Goal: Information Seeking & Learning: Learn about a topic

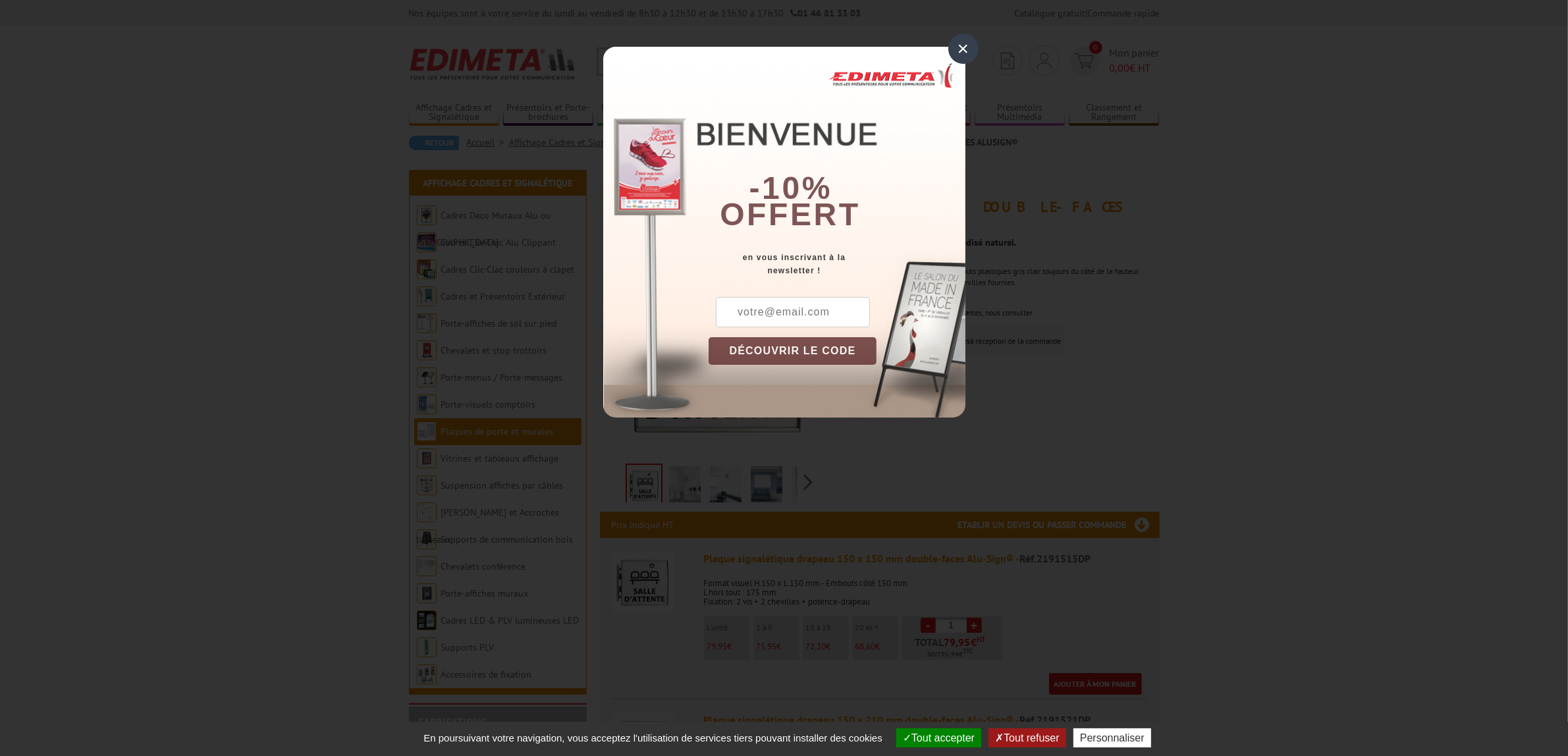
click at [964, 49] on div "×" at bounding box center [963, 48] width 30 height 30
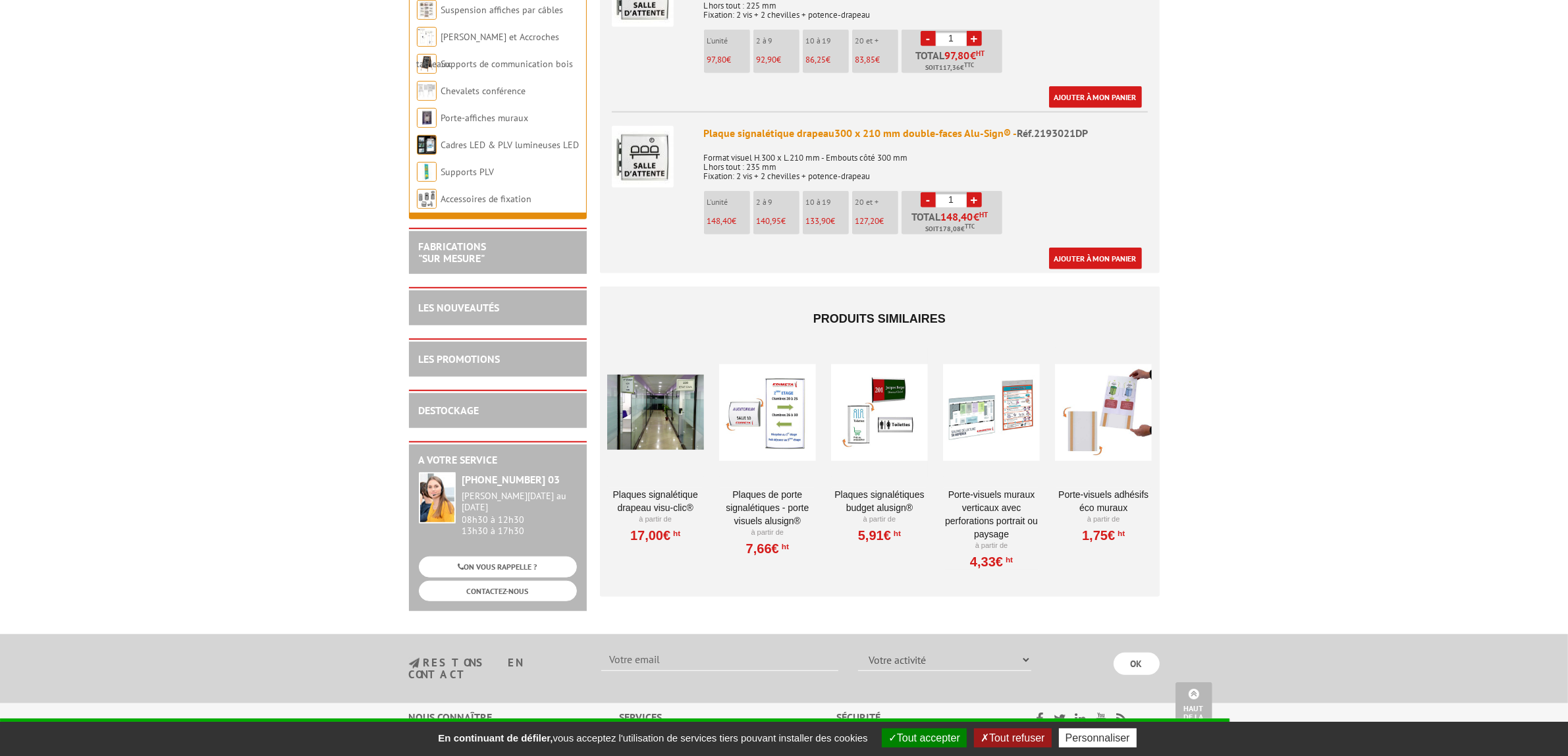
scroll to position [1224, 0]
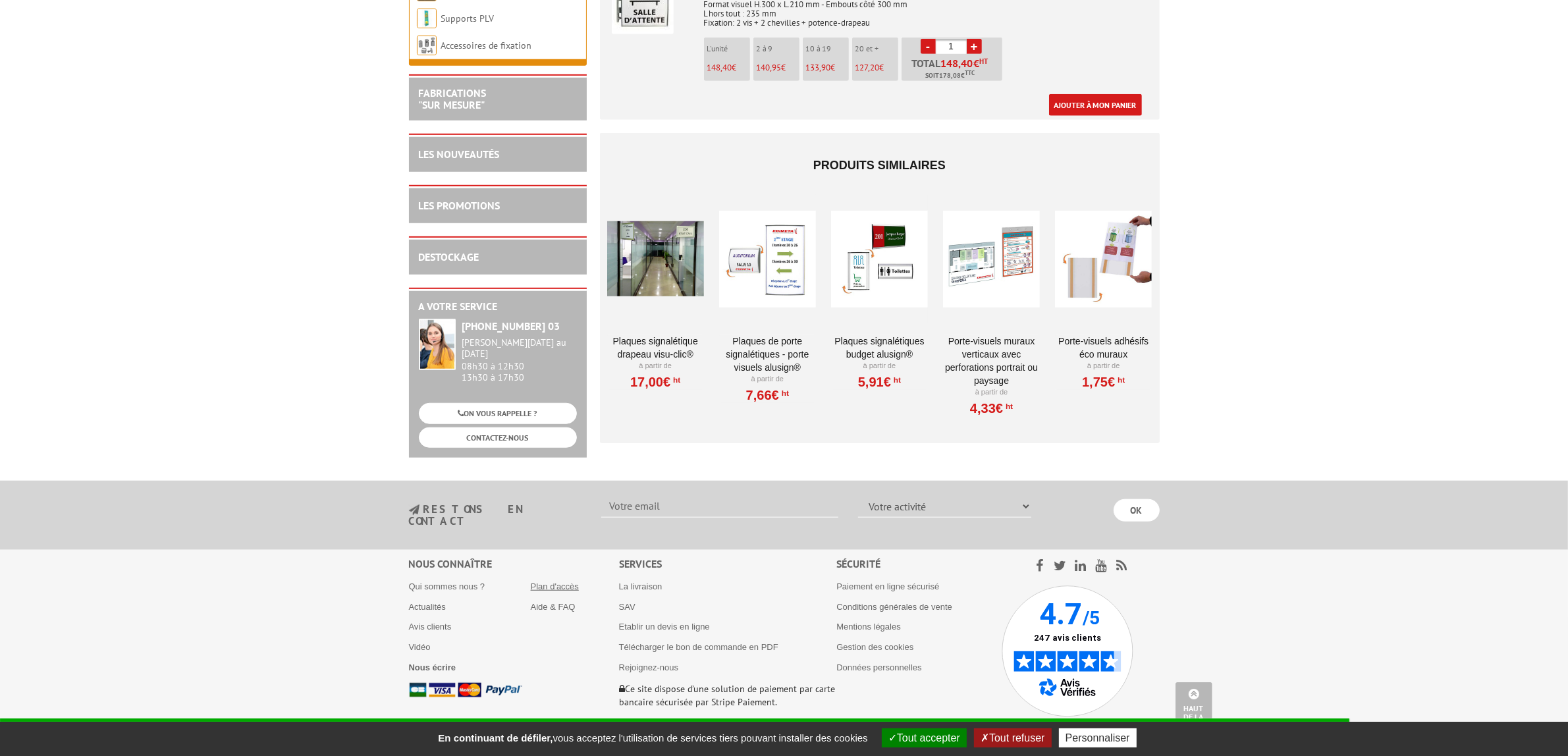
click at [554, 581] on link "Plan d'accès" at bounding box center [555, 586] width 48 height 10
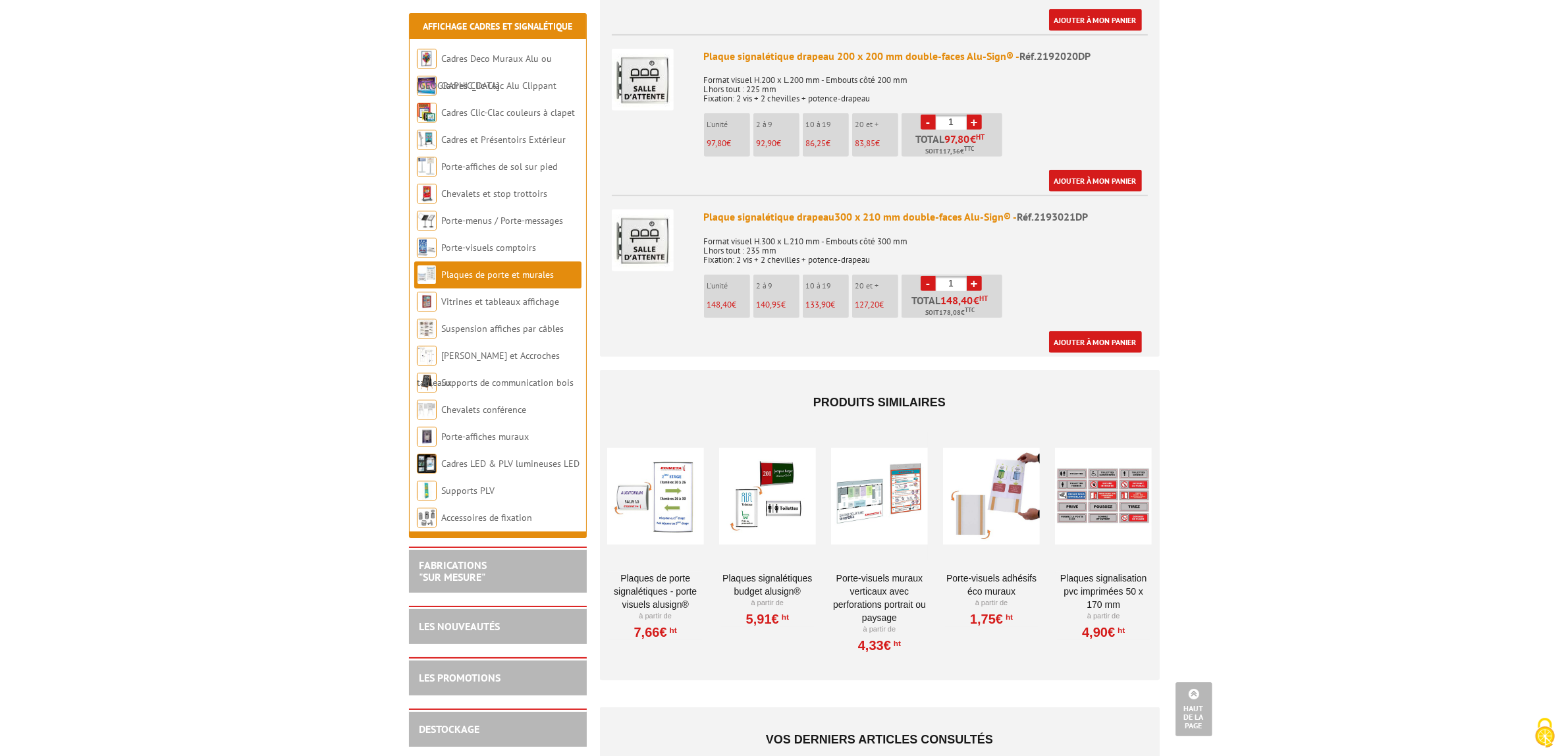
scroll to position [987, 0]
click at [771, 570] on link "Plaques Signalétiques Budget AluSign®" at bounding box center [767, 583] width 97 height 26
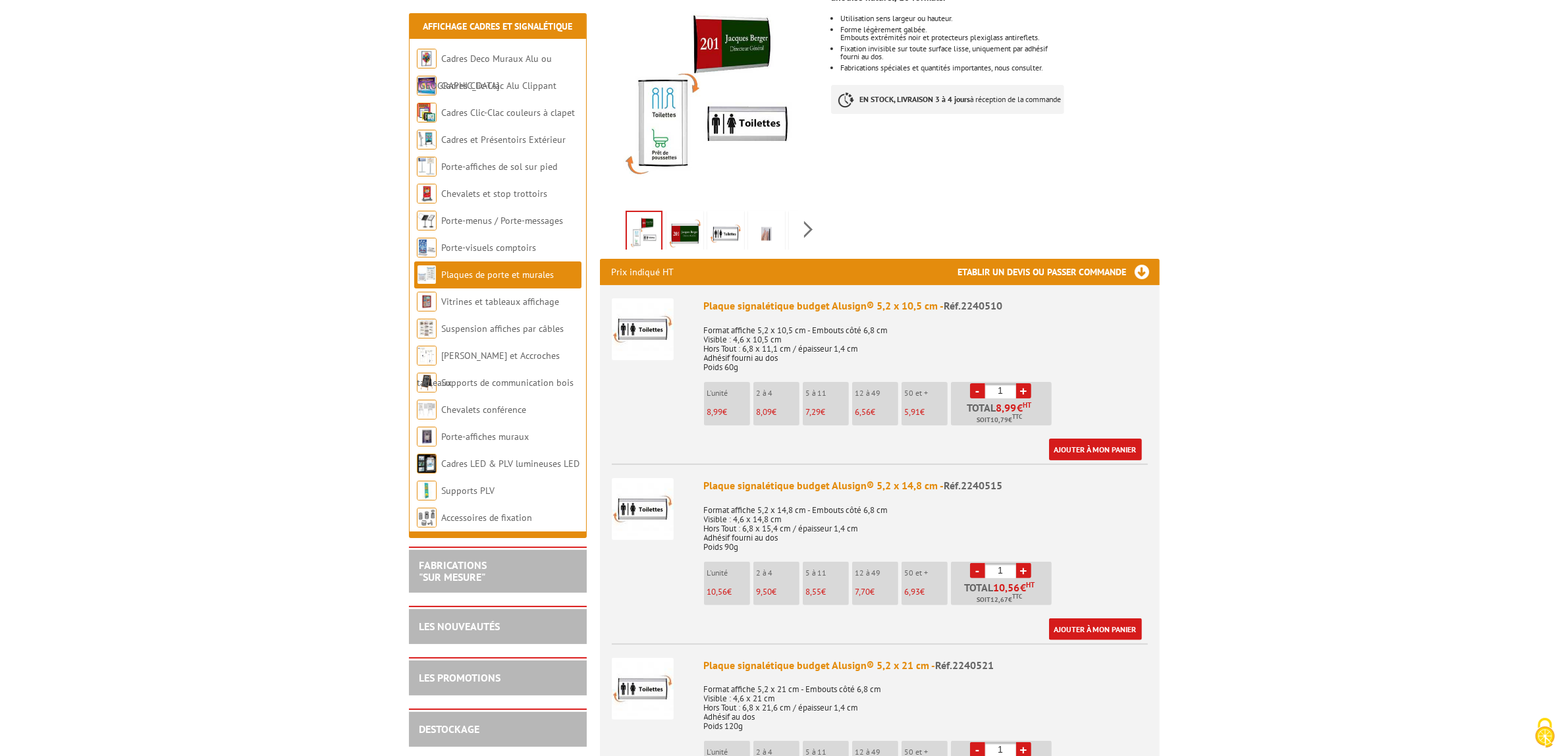
scroll to position [247, 0]
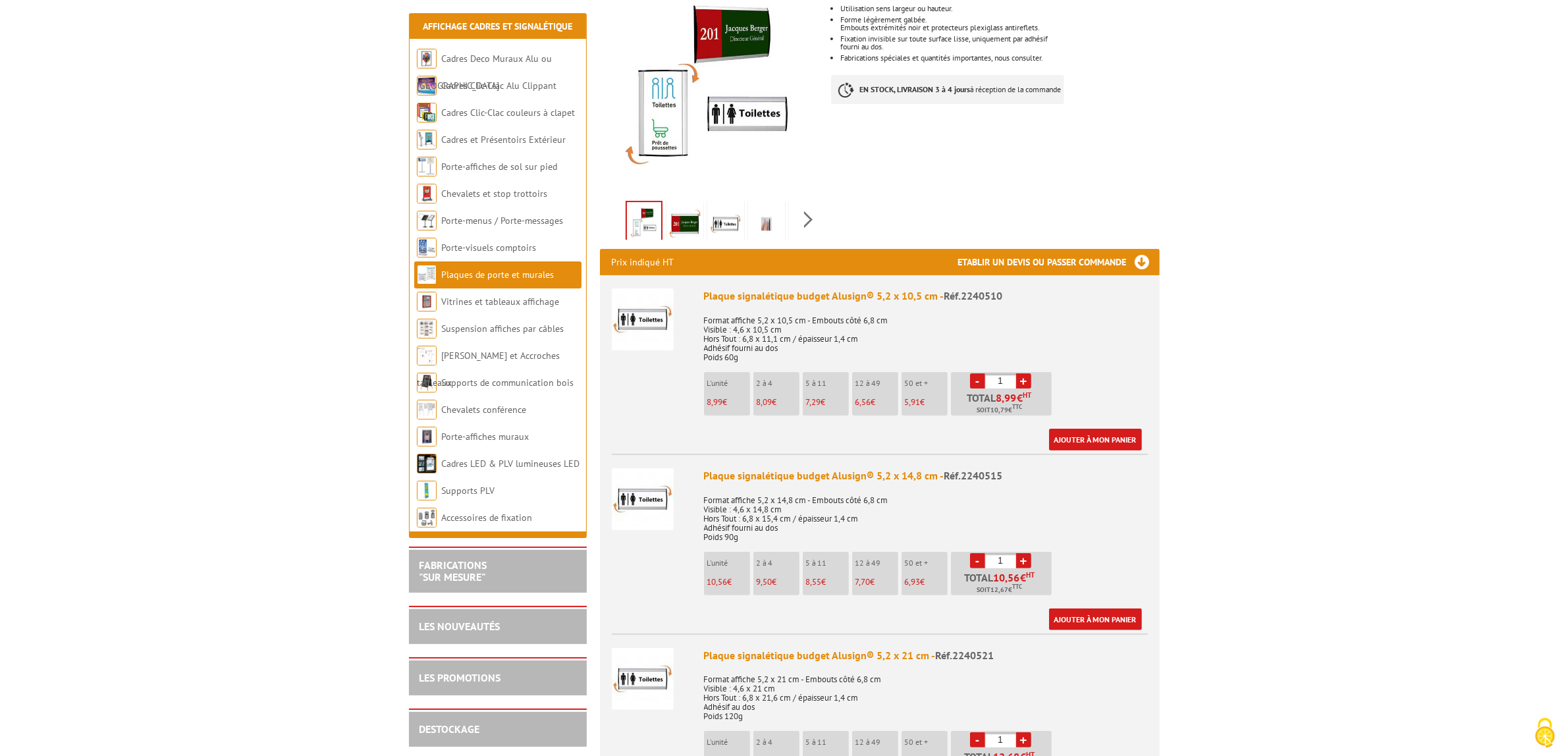
click at [655, 498] on img at bounding box center [643, 499] width 62 height 62
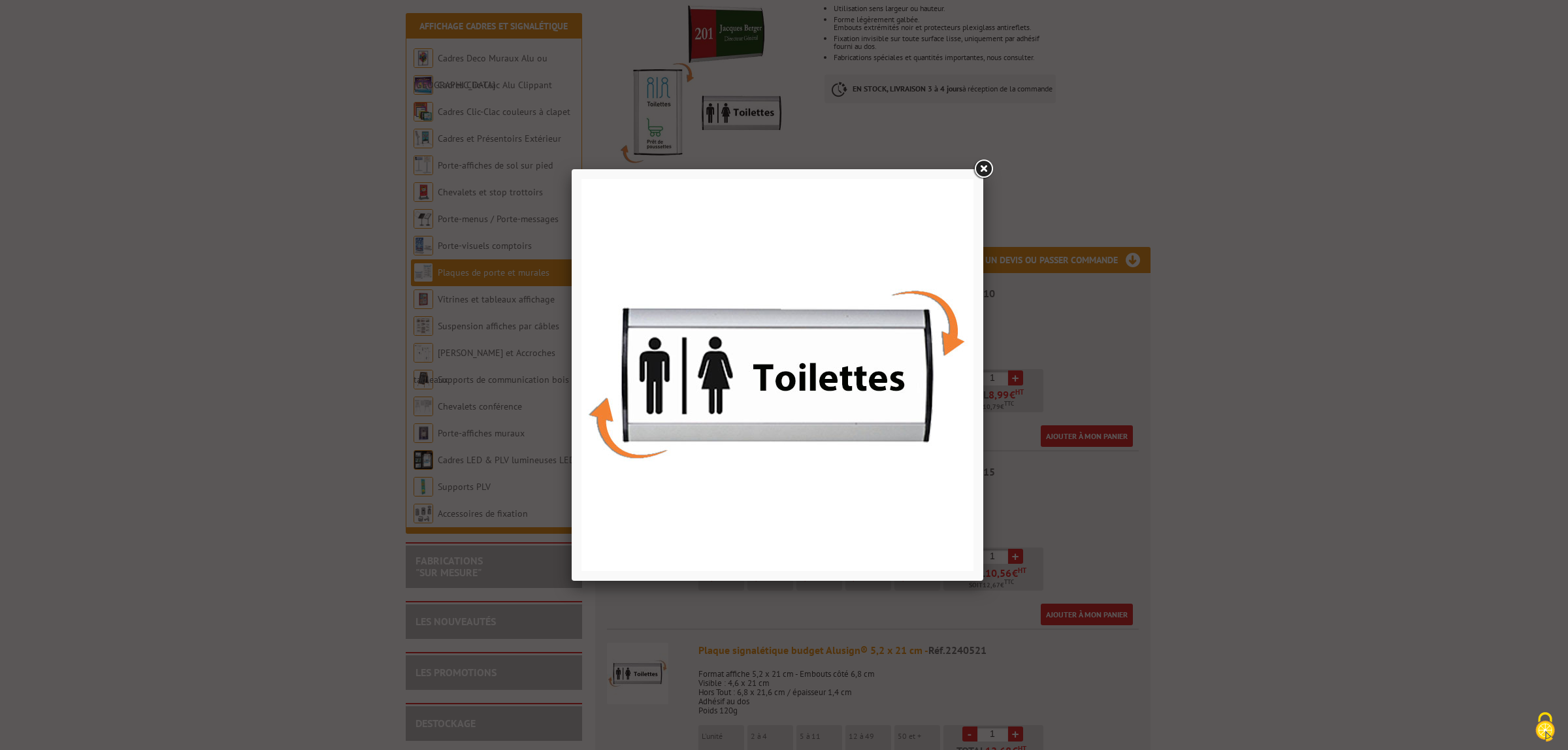
click at [980, 174] on link at bounding box center [983, 169] width 24 height 24
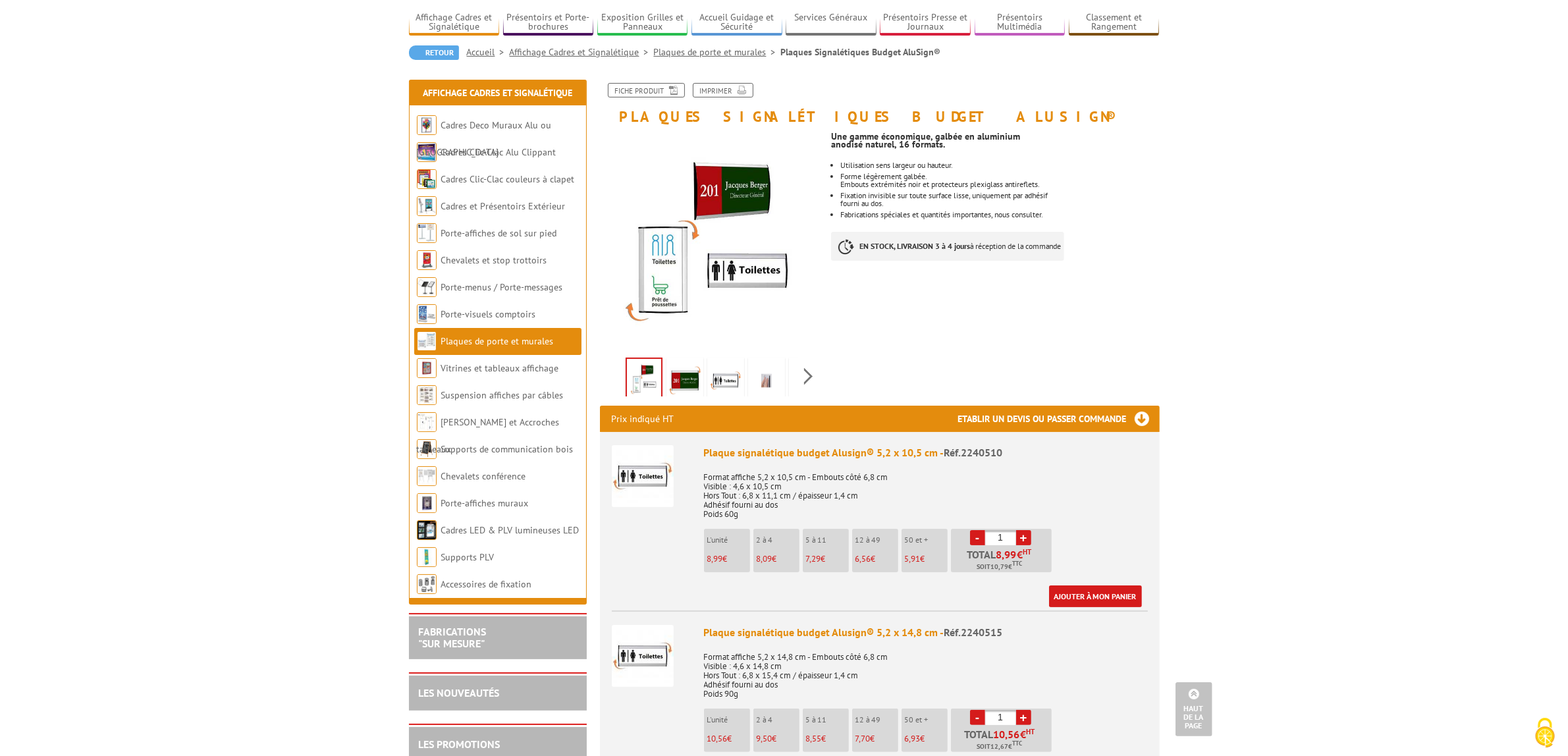
scroll to position [0, 0]
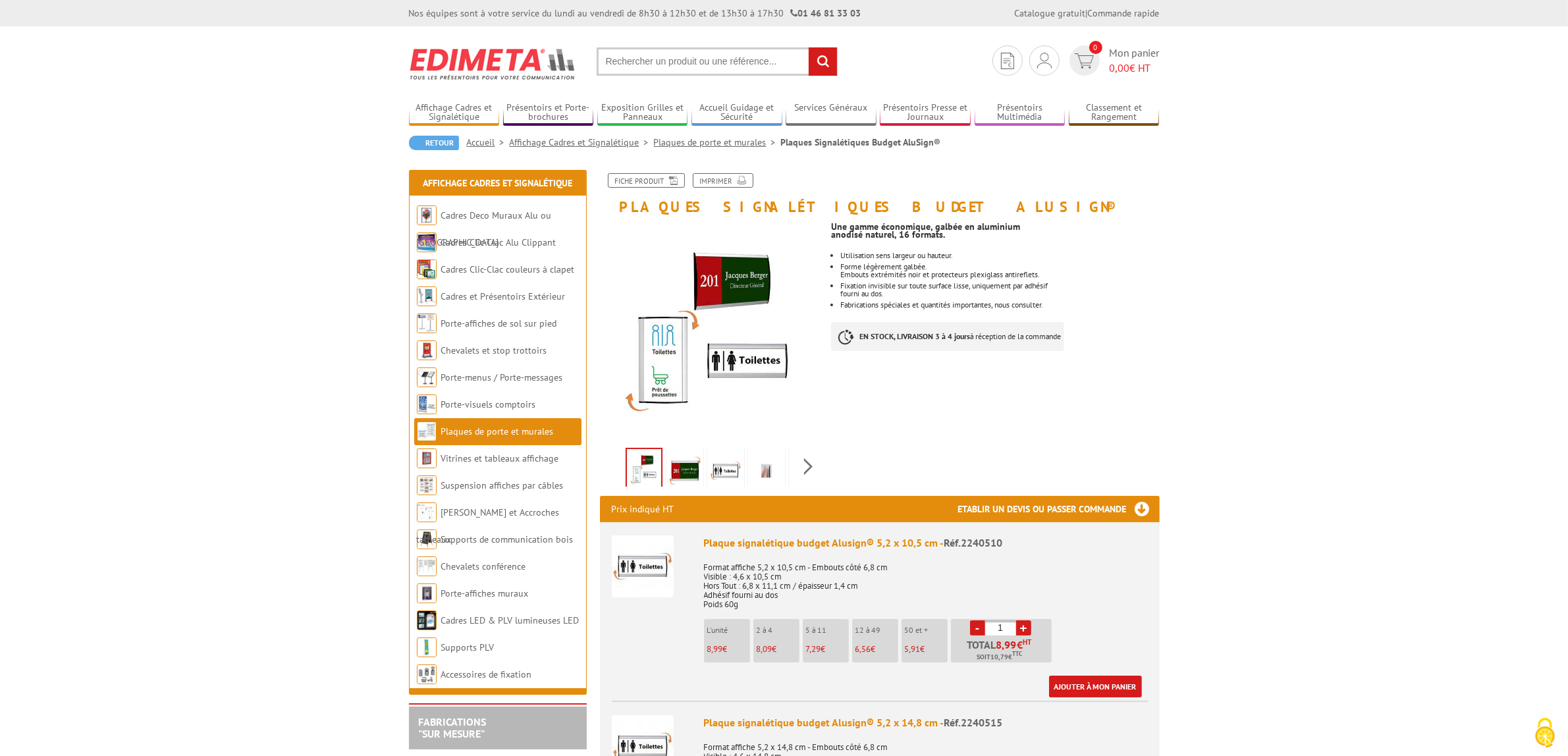
click at [627, 61] on input "text" at bounding box center [717, 61] width 241 height 29
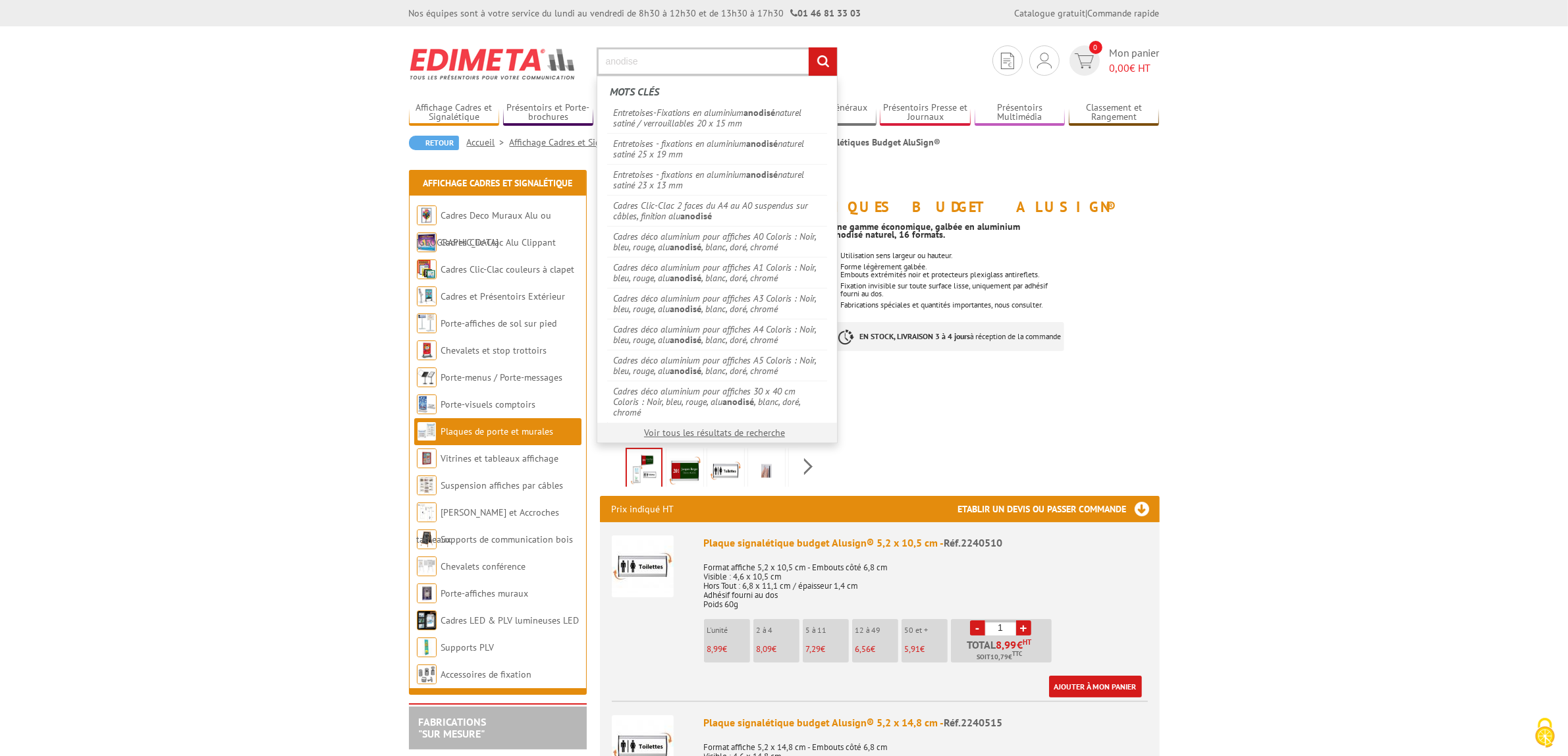
type input "anodise"
click at [808, 47] on input "rechercher" at bounding box center [822, 61] width 29 height 29
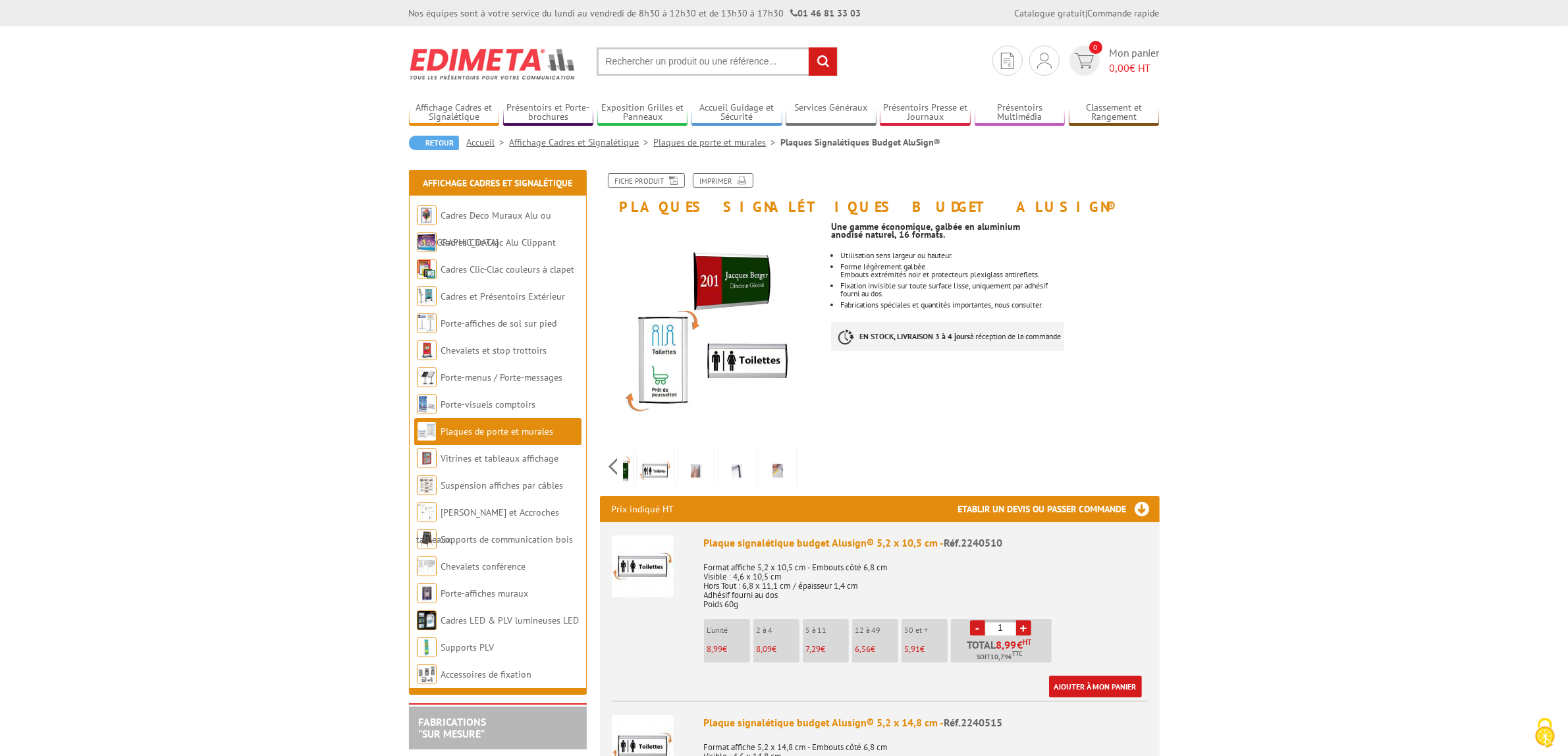
click at [808, 466] on div "Previous Next" at bounding box center [711, 466] width 222 height 46
click at [627, 465] on img at bounding box center [614, 470] width 31 height 41
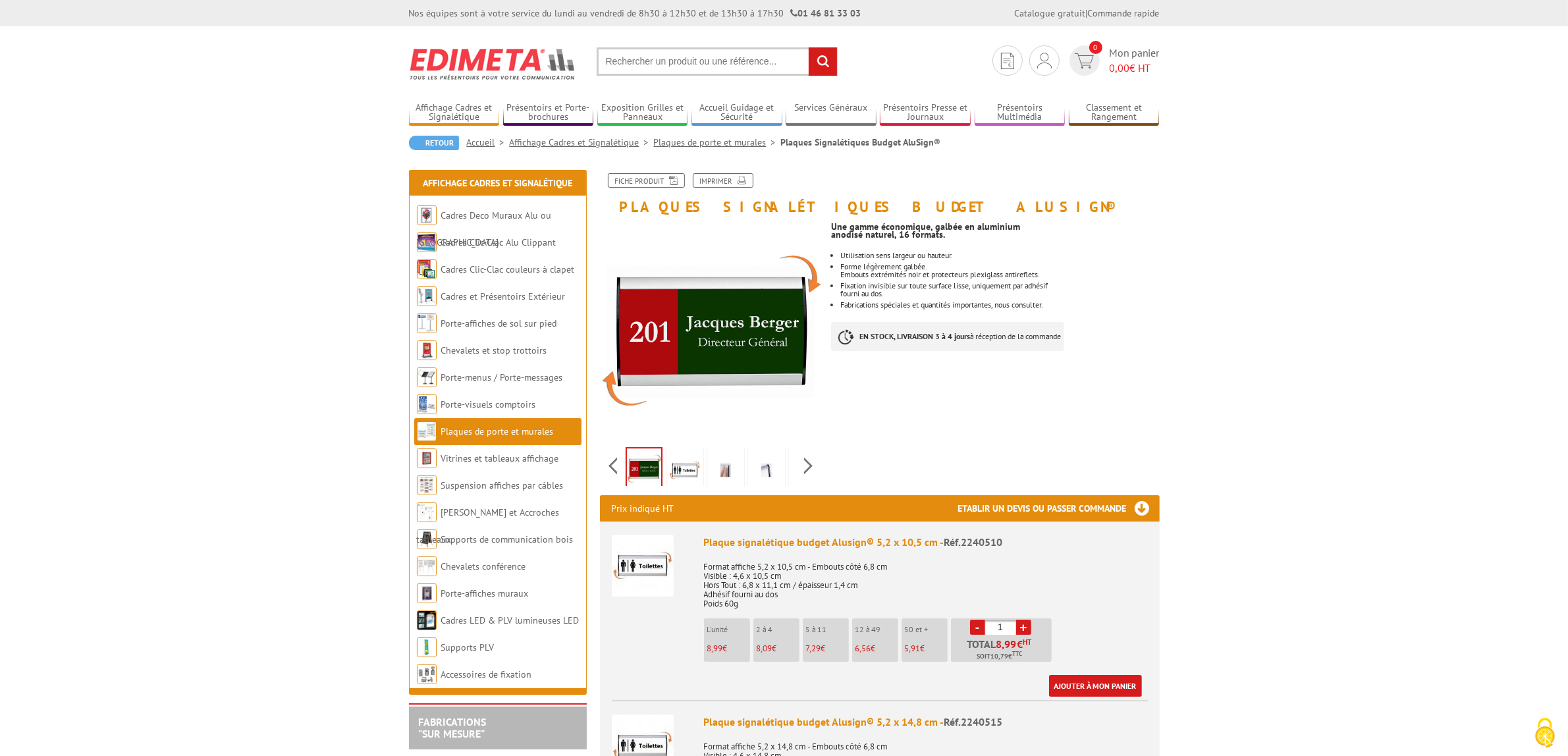
click at [678, 468] on img at bounding box center [684, 470] width 31 height 41
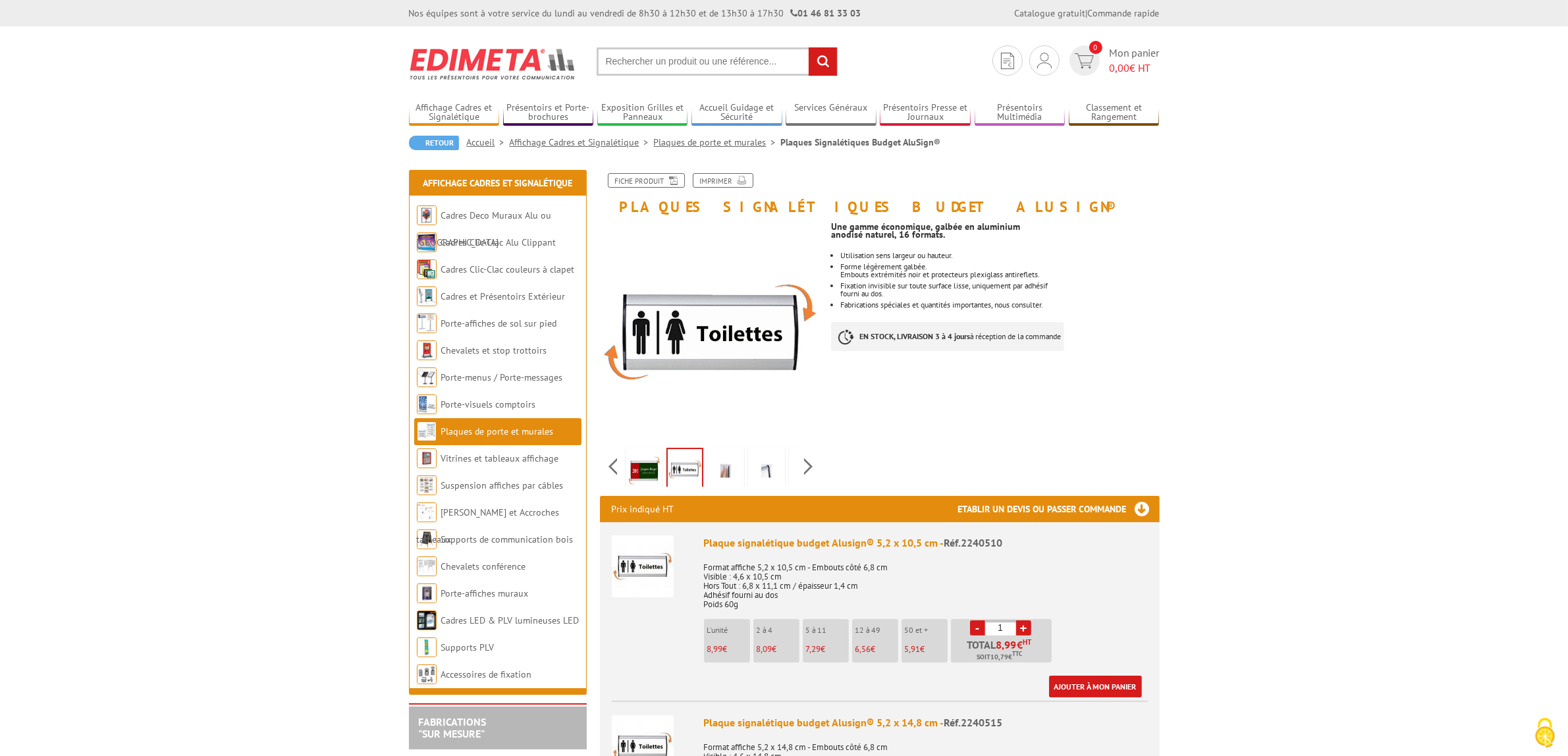
click at [728, 468] on img at bounding box center [725, 470] width 31 height 41
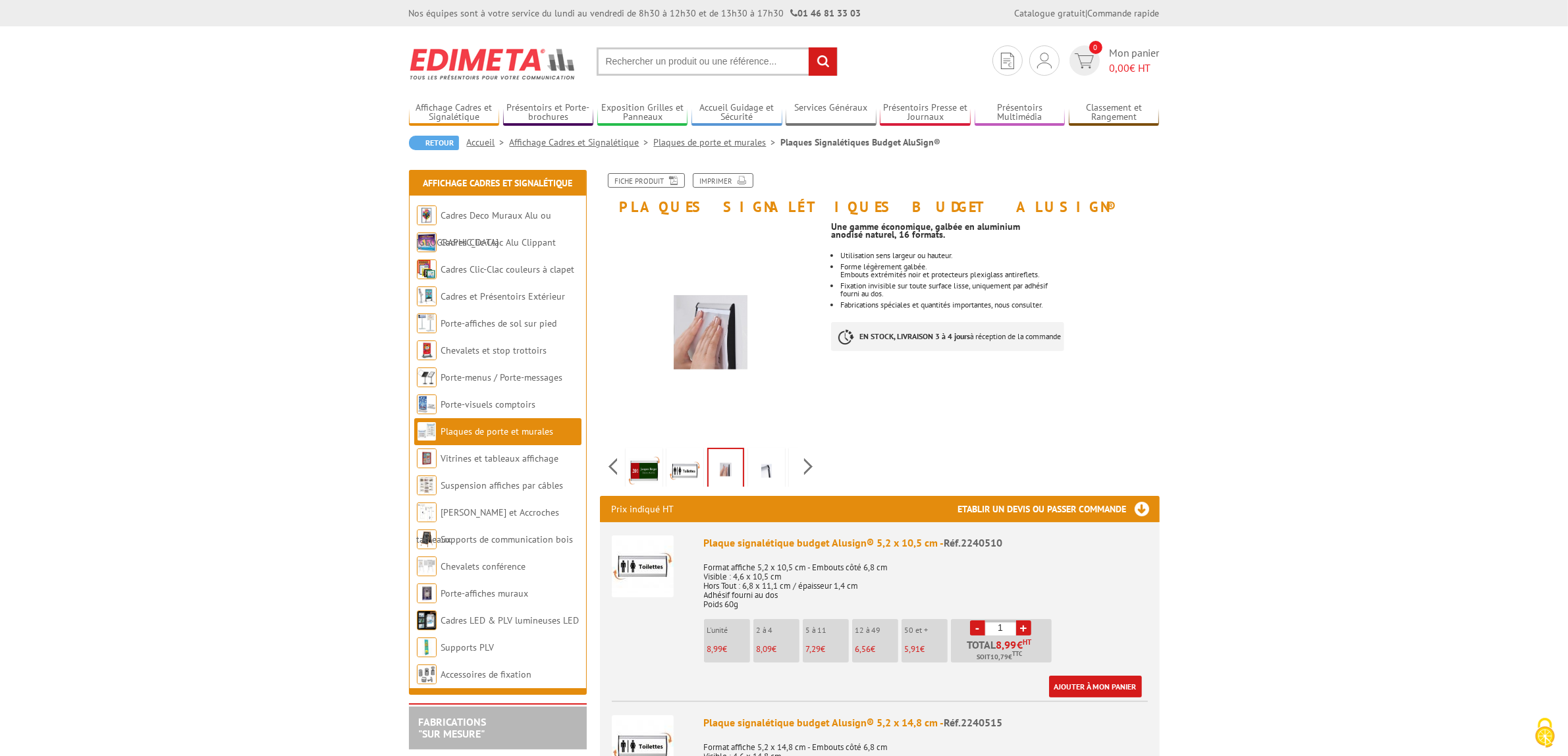
click at [762, 469] on img at bounding box center [766, 470] width 31 height 41
click at [813, 466] on div "Previous Next" at bounding box center [711, 466] width 222 height 46
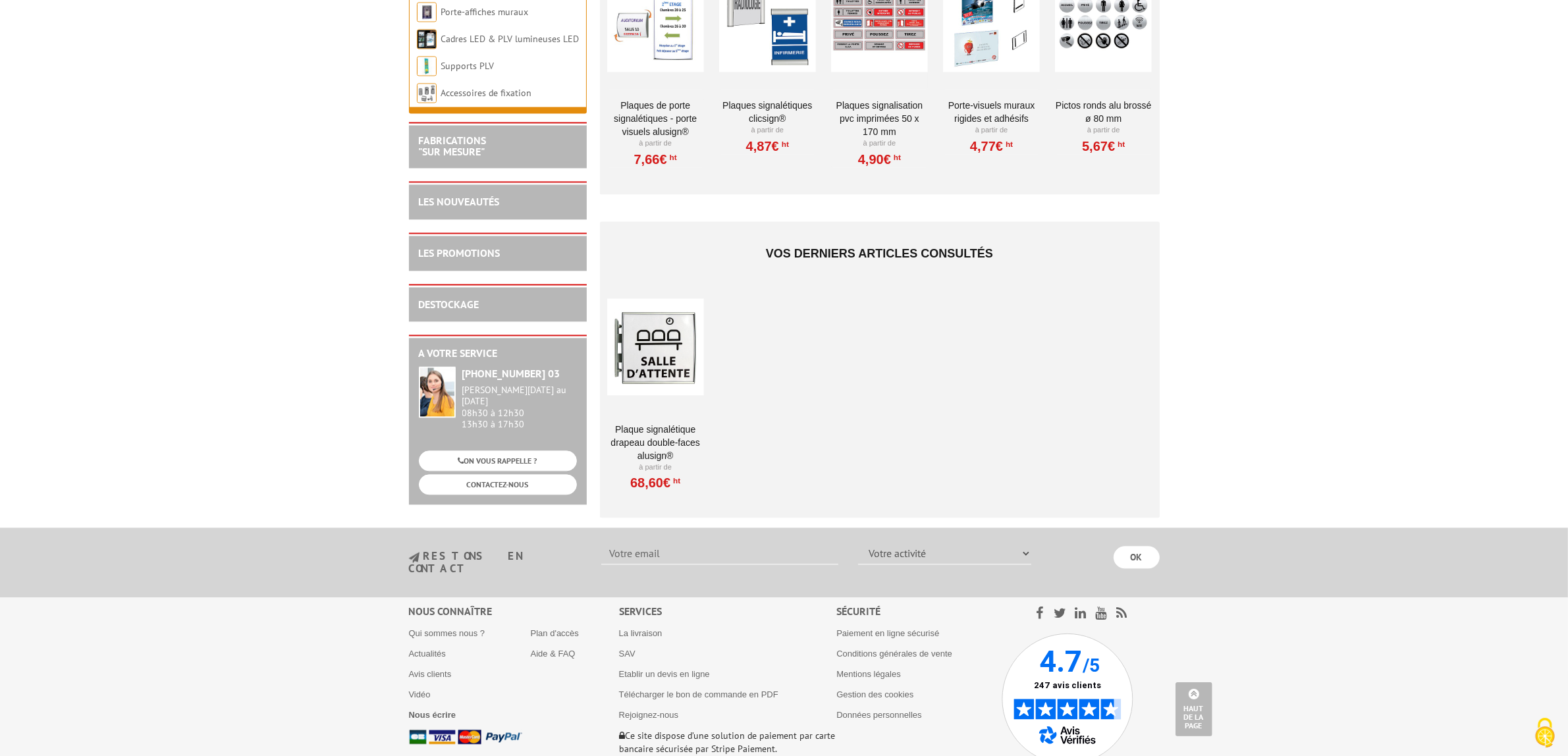
scroll to position [3569, 0]
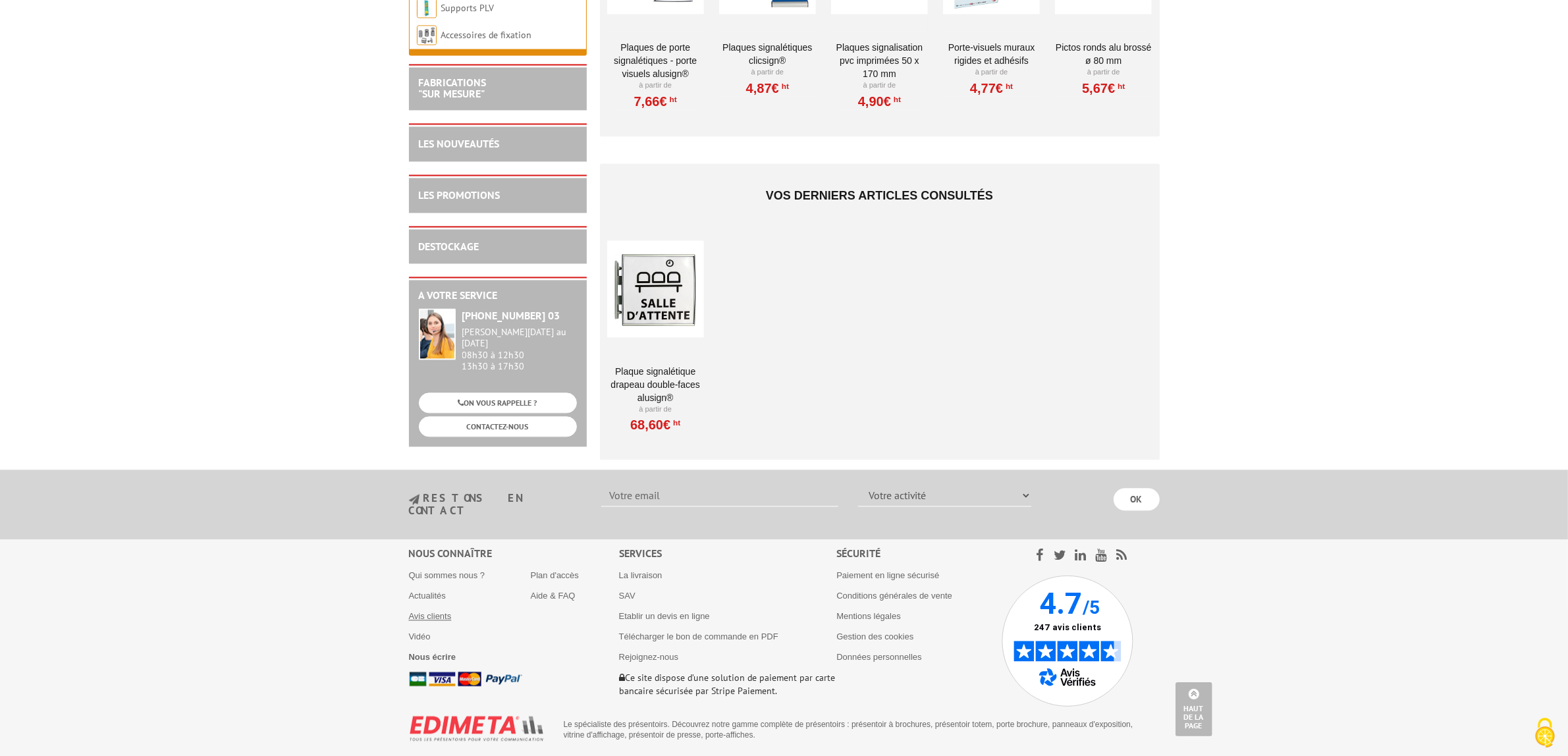
click at [435, 611] on link "Avis clients" at bounding box center [430, 616] width 43 height 10
